Goal: Transaction & Acquisition: Purchase product/service

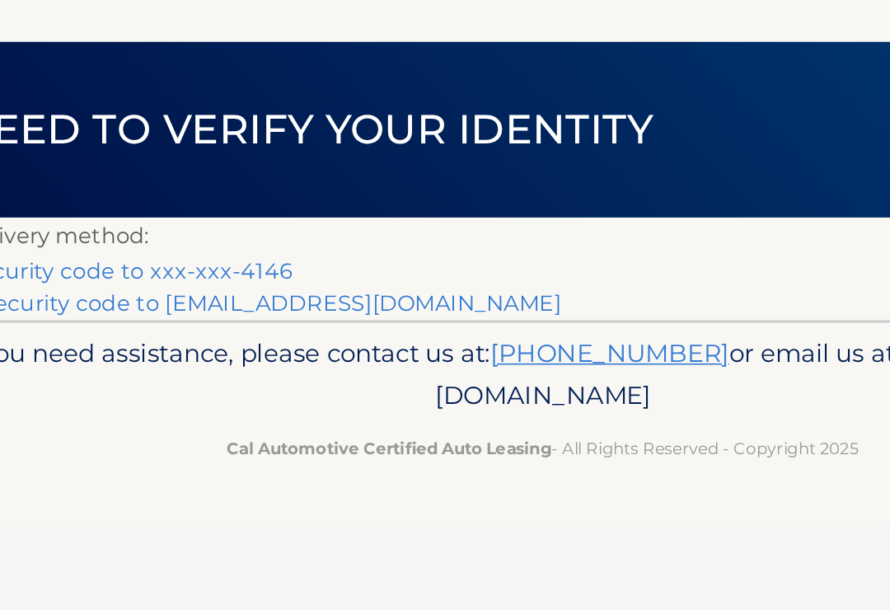
click at [37, 227] on link "Text my security code to xxx-xxx-4146" at bounding box center [164, 235] width 255 height 16
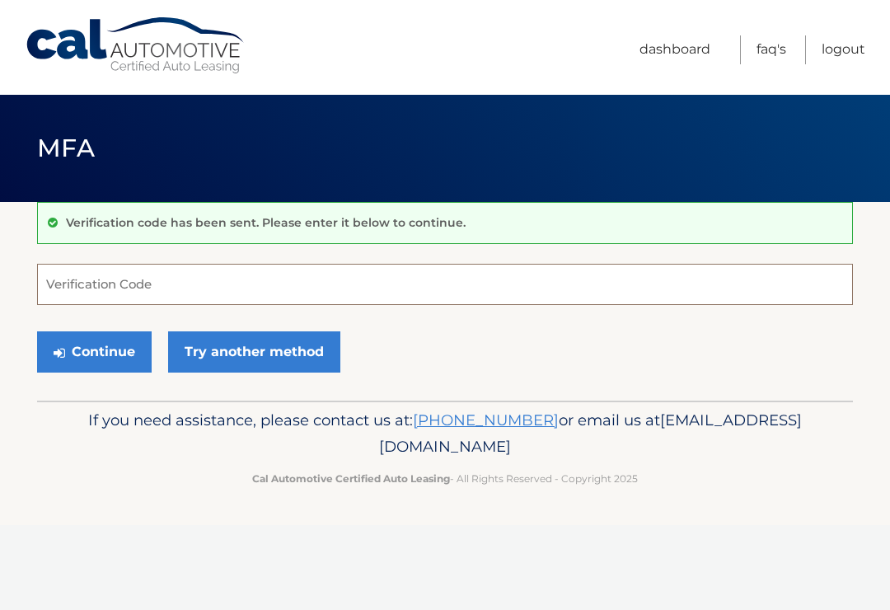
click at [59, 291] on input "Verification Code" at bounding box center [445, 284] width 816 height 41
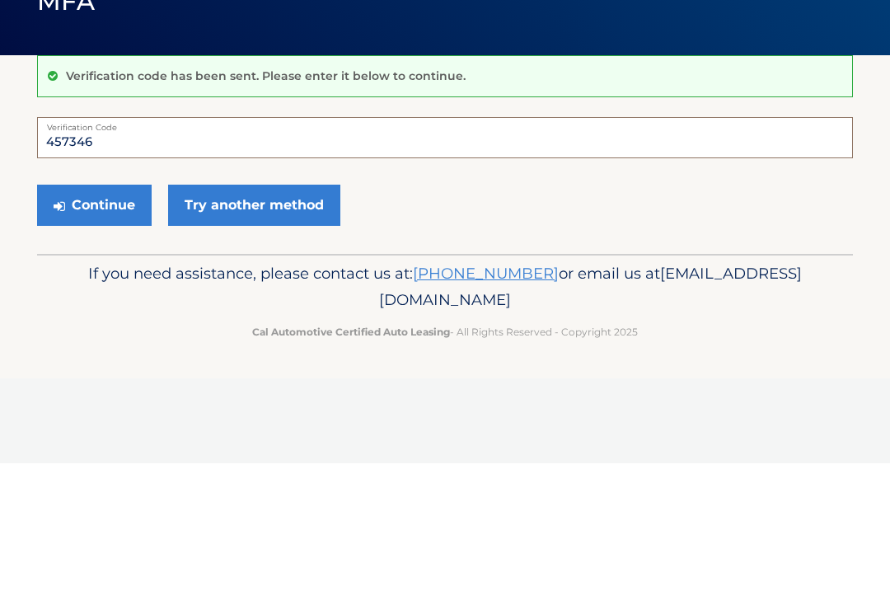
type input "457346"
click at [73, 331] on button "Continue" at bounding box center [94, 351] width 115 height 41
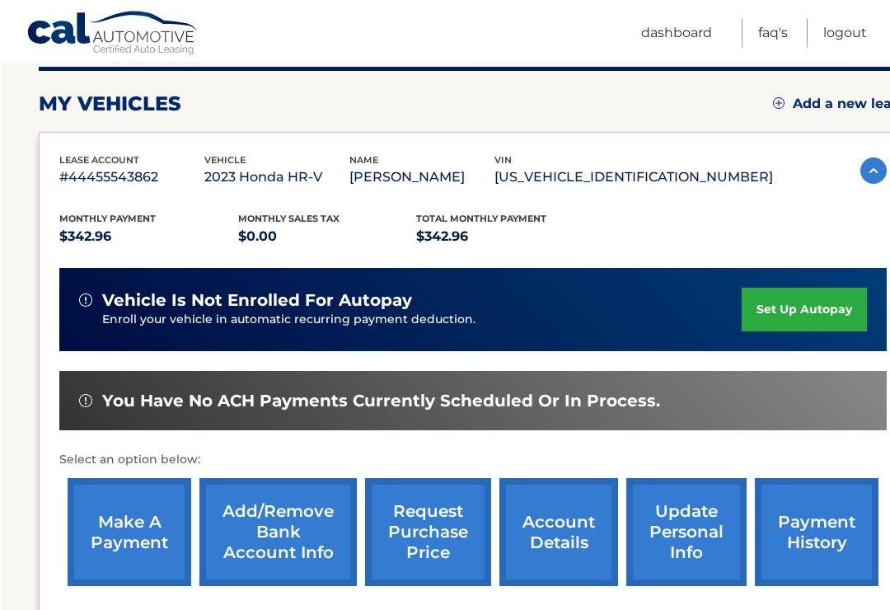
scroll to position [210, 0]
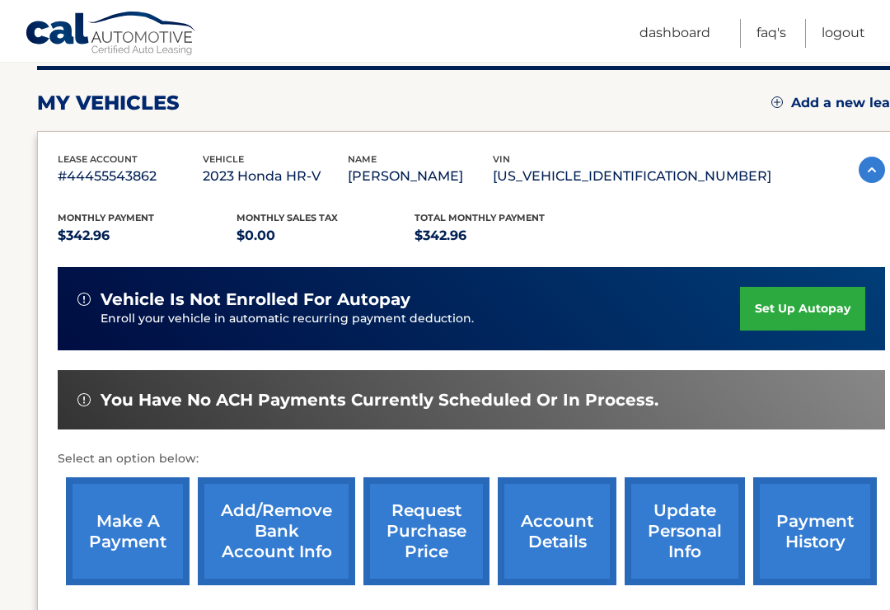
click at [105, 522] on link "make a payment" at bounding box center [128, 531] width 124 height 108
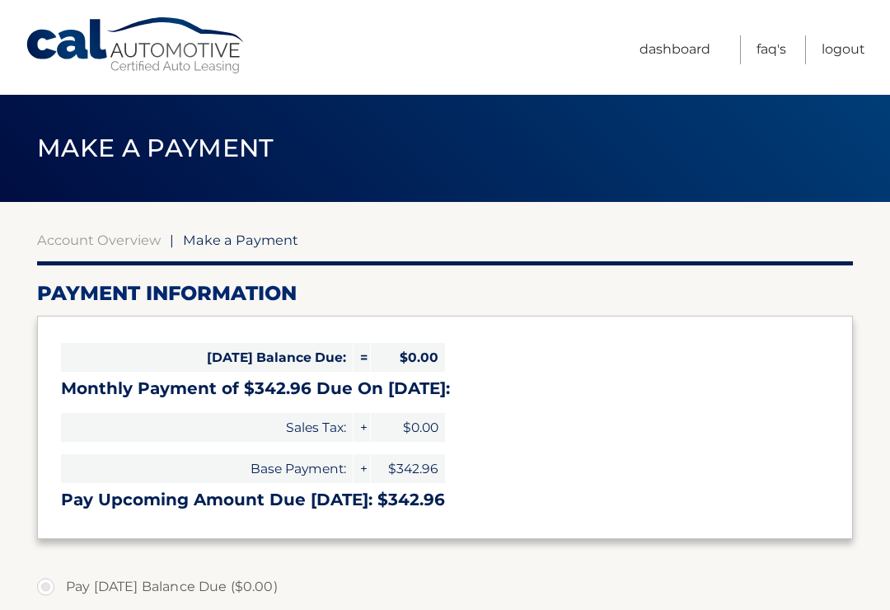
select select "NGZkMGNlNGUtY2NjMy00ODlkLThiYTAtN2YzOWIzYTU1Y2U5"
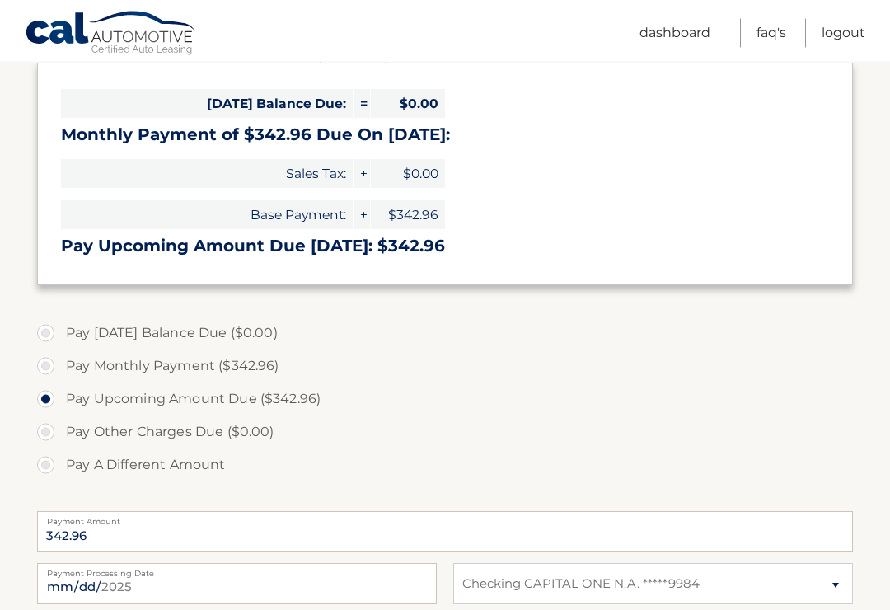
scroll to position [254, 0]
click at [49, 366] on label "Pay Monthly Payment ($342.96)" at bounding box center [445, 365] width 816 height 33
click at [49, 366] on input "Pay Monthly Payment ($342.96)" at bounding box center [52, 362] width 16 height 26
radio input "true"
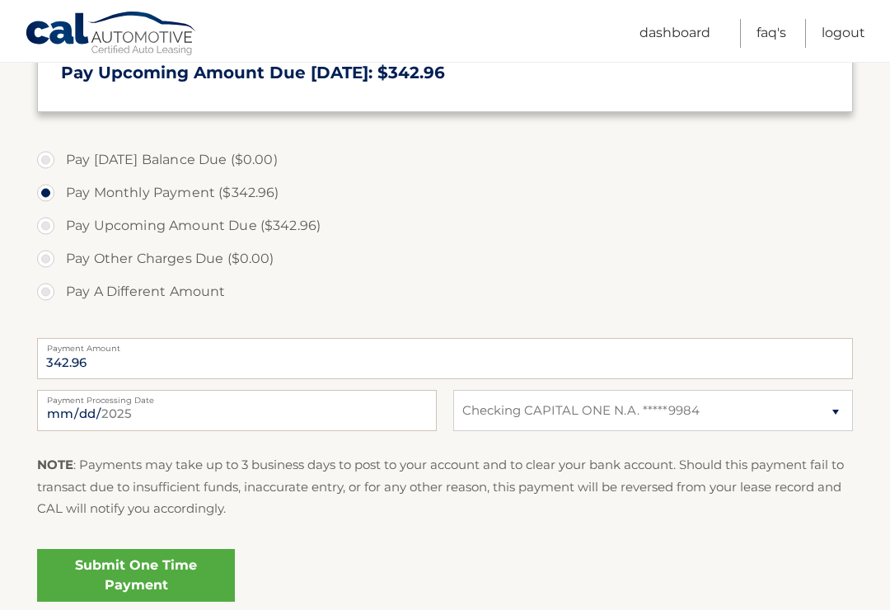
scroll to position [428, 0]
click at [101, 571] on link "Submit One Time Payment" at bounding box center [136, 574] width 198 height 53
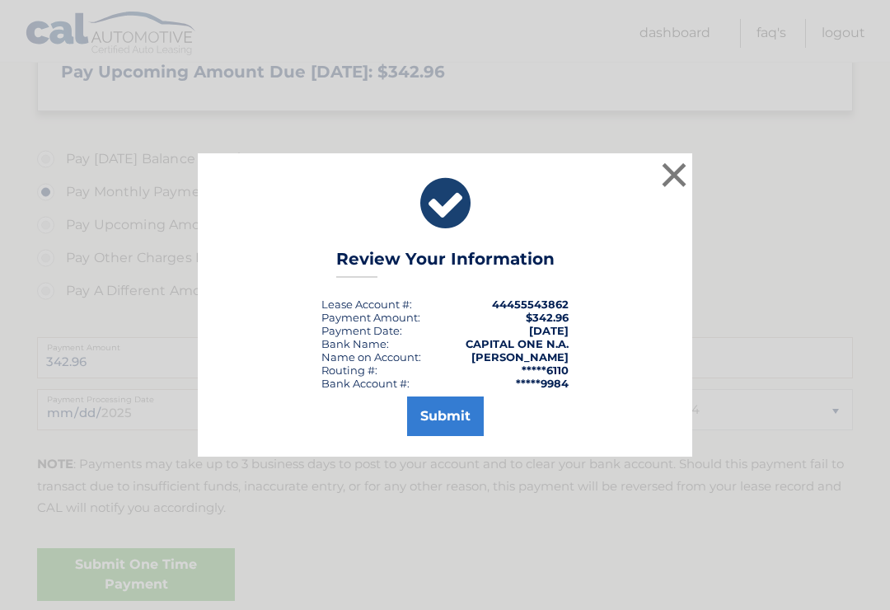
click at [437, 435] on button "Submit" at bounding box center [445, 416] width 77 height 40
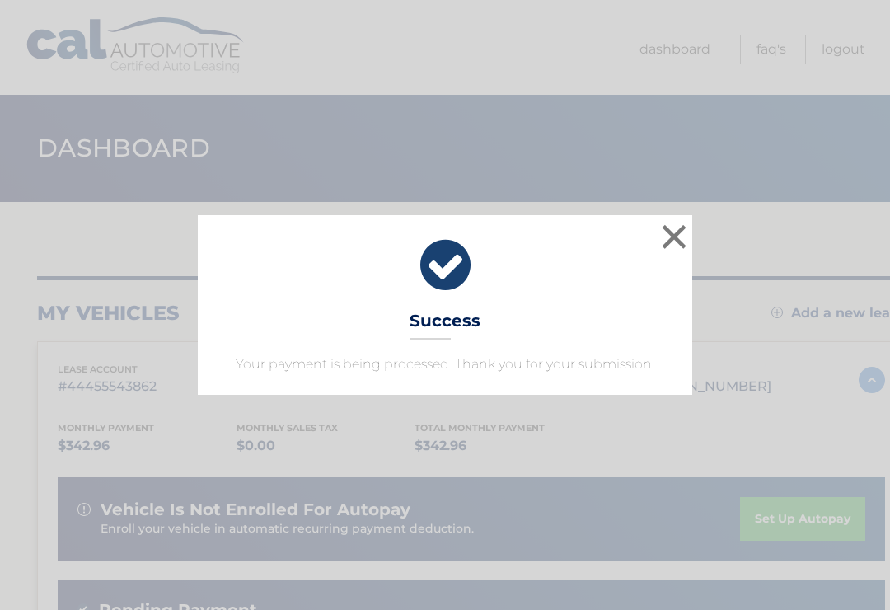
click at [671, 240] on button "×" at bounding box center [674, 236] width 33 height 33
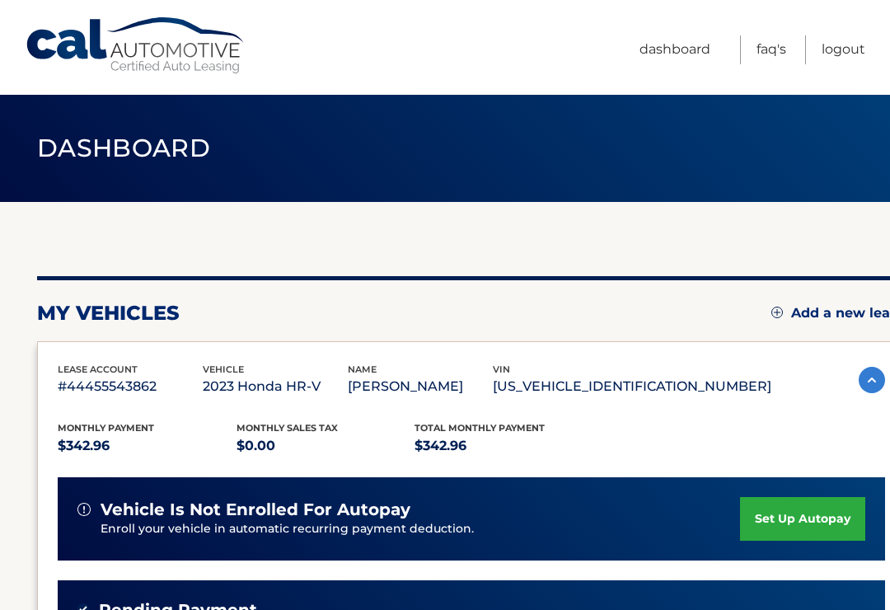
click at [830, 51] on link "Logout" at bounding box center [844, 49] width 44 height 29
